Goal: Entertainment & Leisure: Consume media (video, audio)

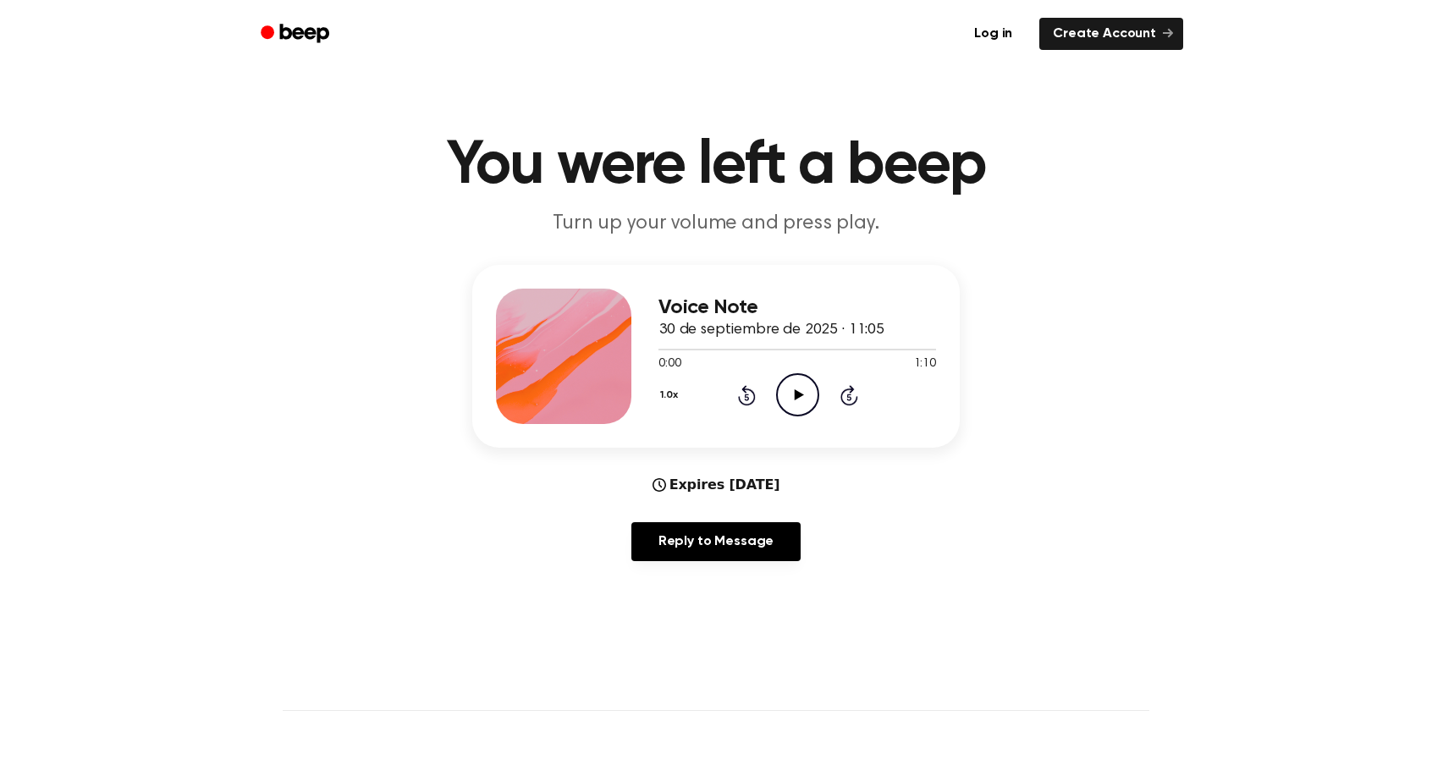
click at [789, 394] on icon "Play Audio" at bounding box center [797, 394] width 43 height 43
click at [806, 405] on icon "Pause Audio" at bounding box center [797, 394] width 43 height 43
click at [801, 391] on icon "Play Audio" at bounding box center [797, 394] width 43 height 43
click at [798, 391] on icon "Play Audio" at bounding box center [797, 394] width 43 height 43
click at [803, 393] on icon "Play Audio" at bounding box center [797, 394] width 43 height 43
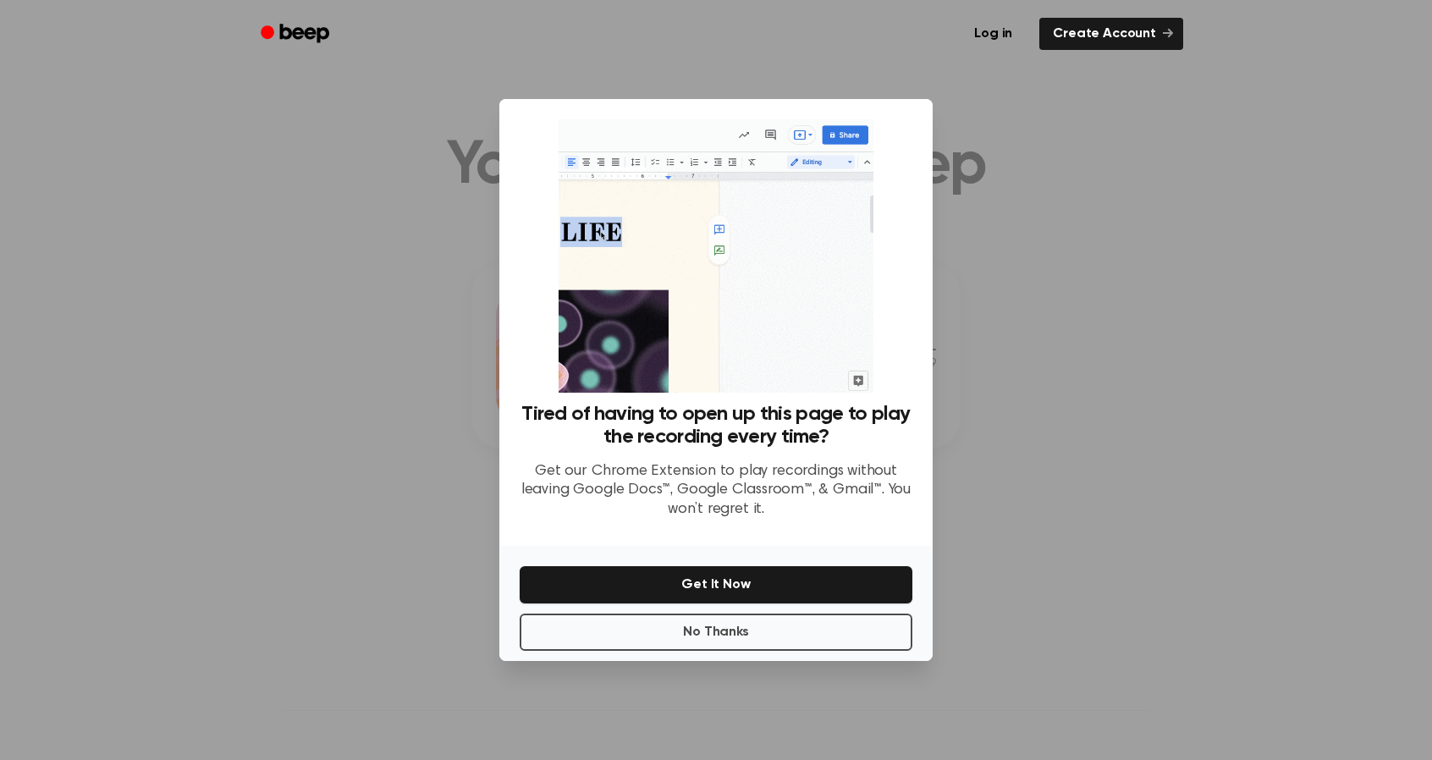
click at [1037, 331] on div at bounding box center [716, 380] width 1432 height 760
click at [758, 632] on button "No Thanks" at bounding box center [716, 631] width 393 height 37
